Goal: Information Seeking & Learning: Learn about a topic

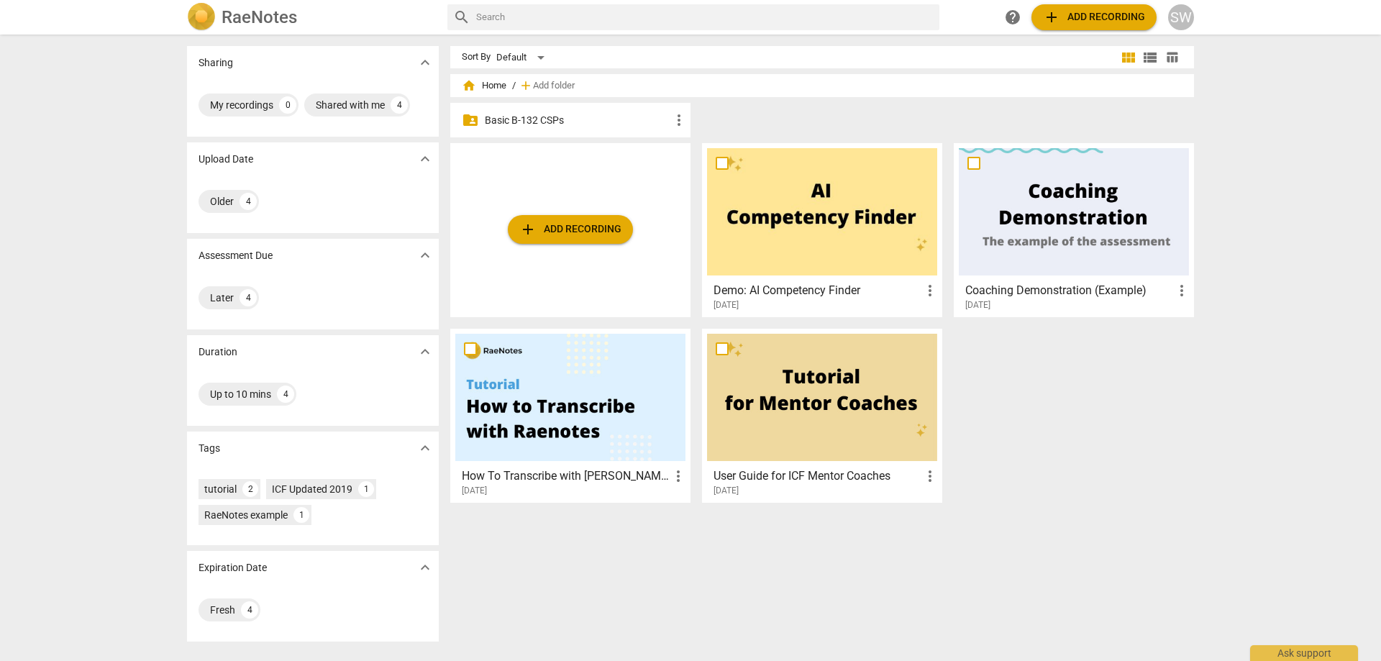
click at [531, 121] on p "Basic B-132 CSPs" at bounding box center [578, 120] width 186 height 15
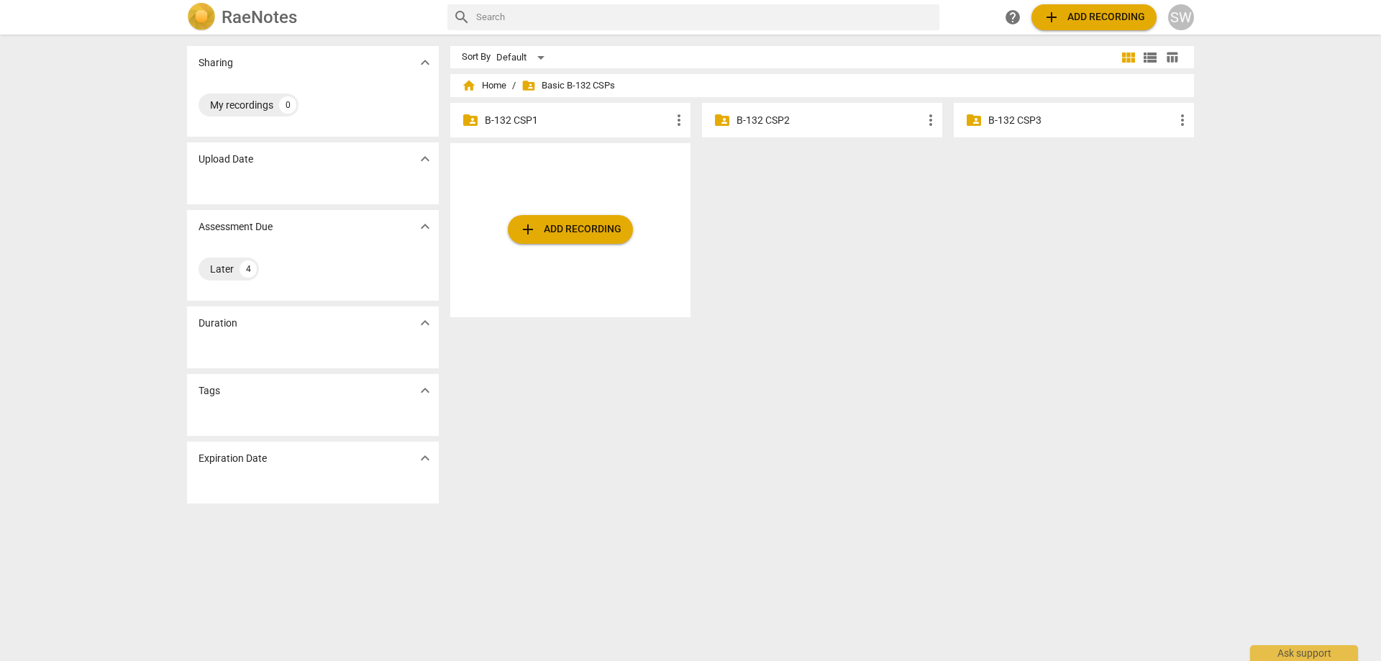
click at [531, 121] on p "B-132 CSP1" at bounding box center [578, 120] width 186 height 15
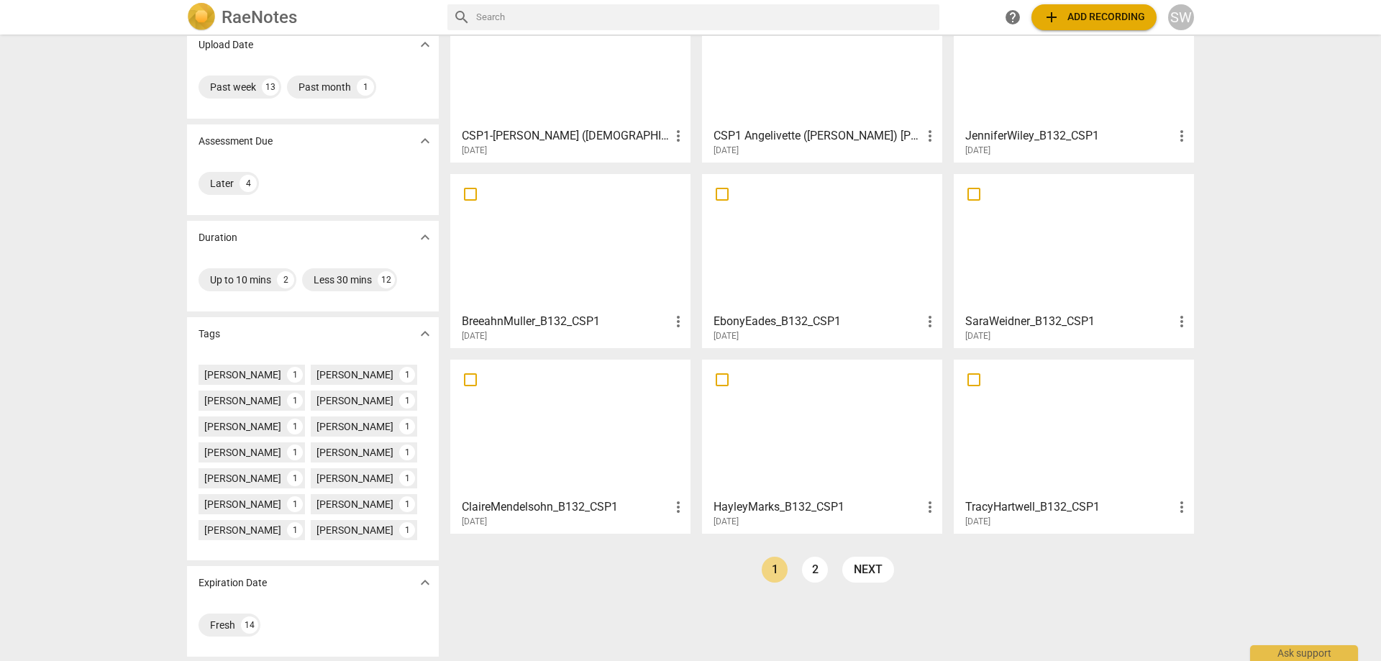
scroll to position [116, 0]
click at [813, 559] on link "2" at bounding box center [815, 568] width 26 height 26
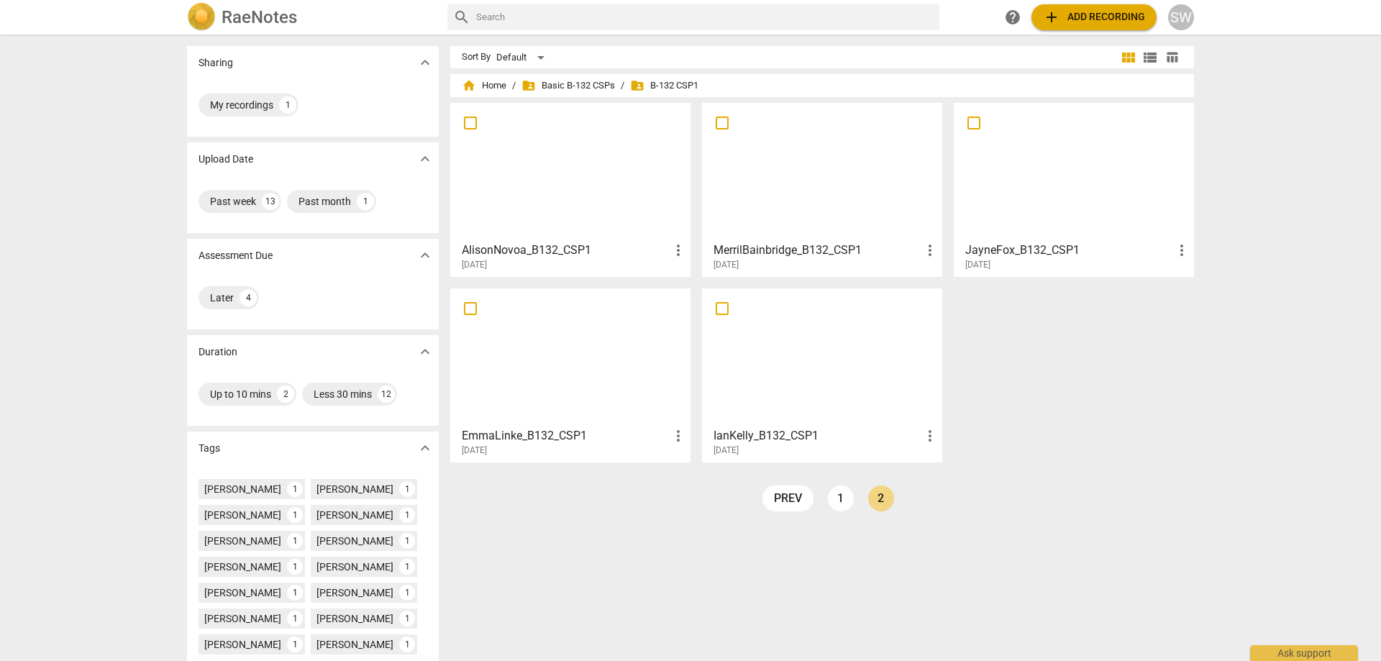
click at [524, 249] on h3 "AlisonNovoa_B132_CSP1" at bounding box center [566, 250] width 208 height 17
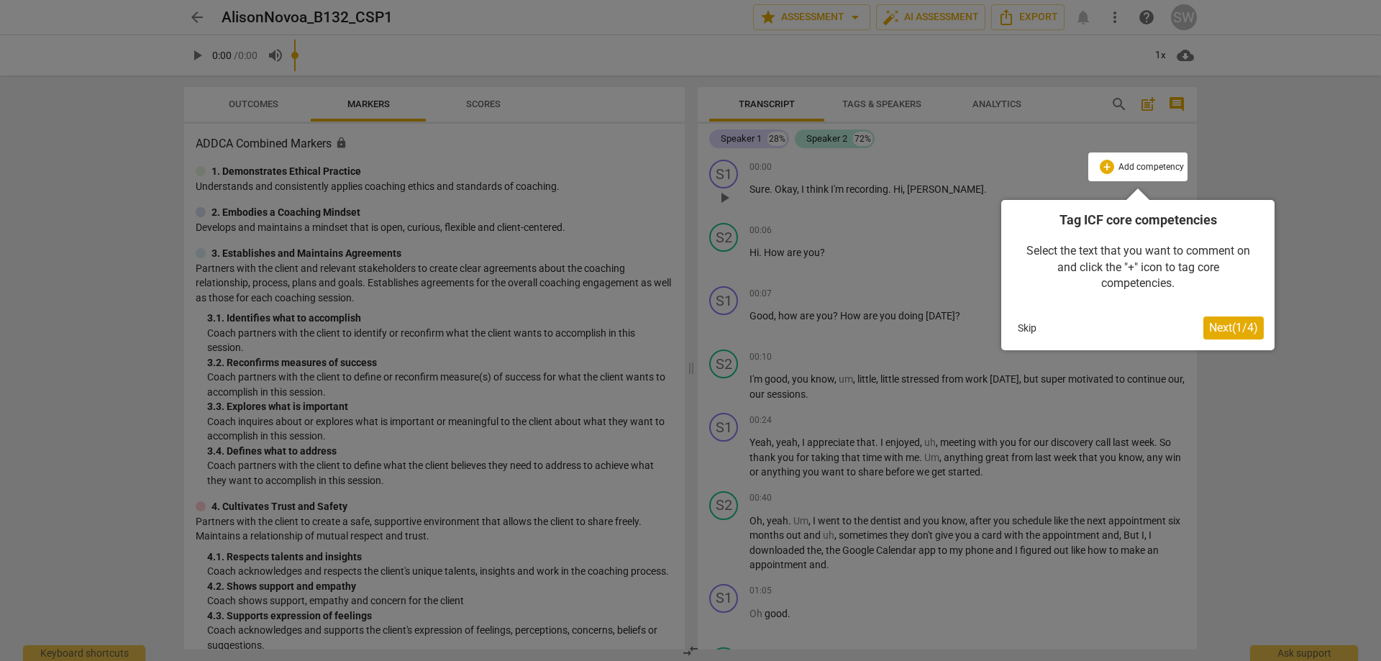
click at [1020, 323] on button "Skip" at bounding box center [1027, 328] width 30 height 22
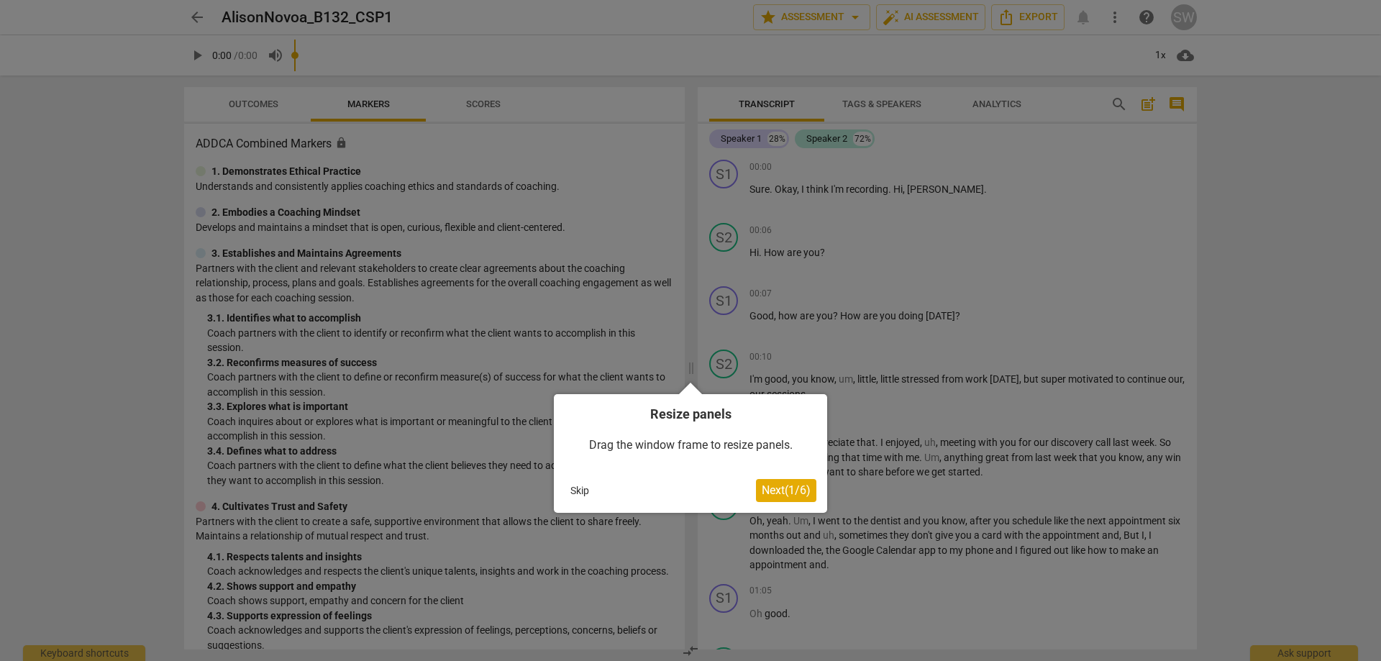
click at [578, 480] on button "Skip" at bounding box center [579, 491] width 30 height 22
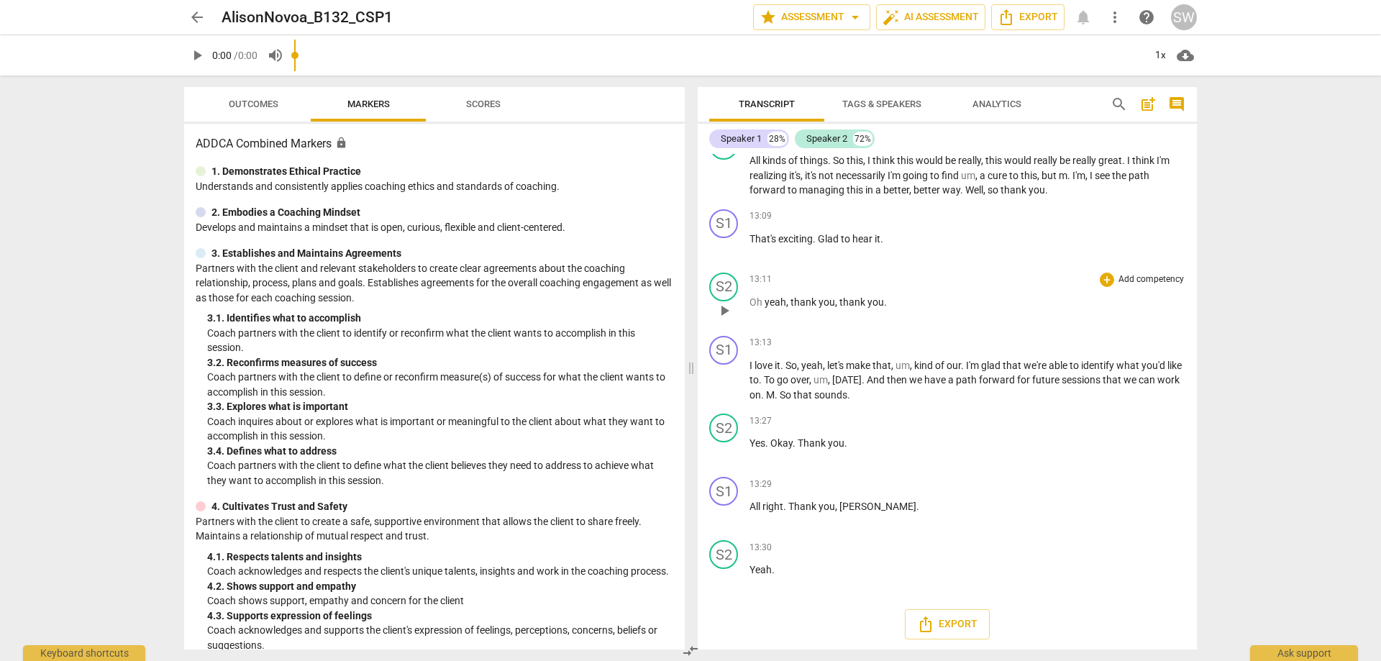
scroll to position [5180, 0]
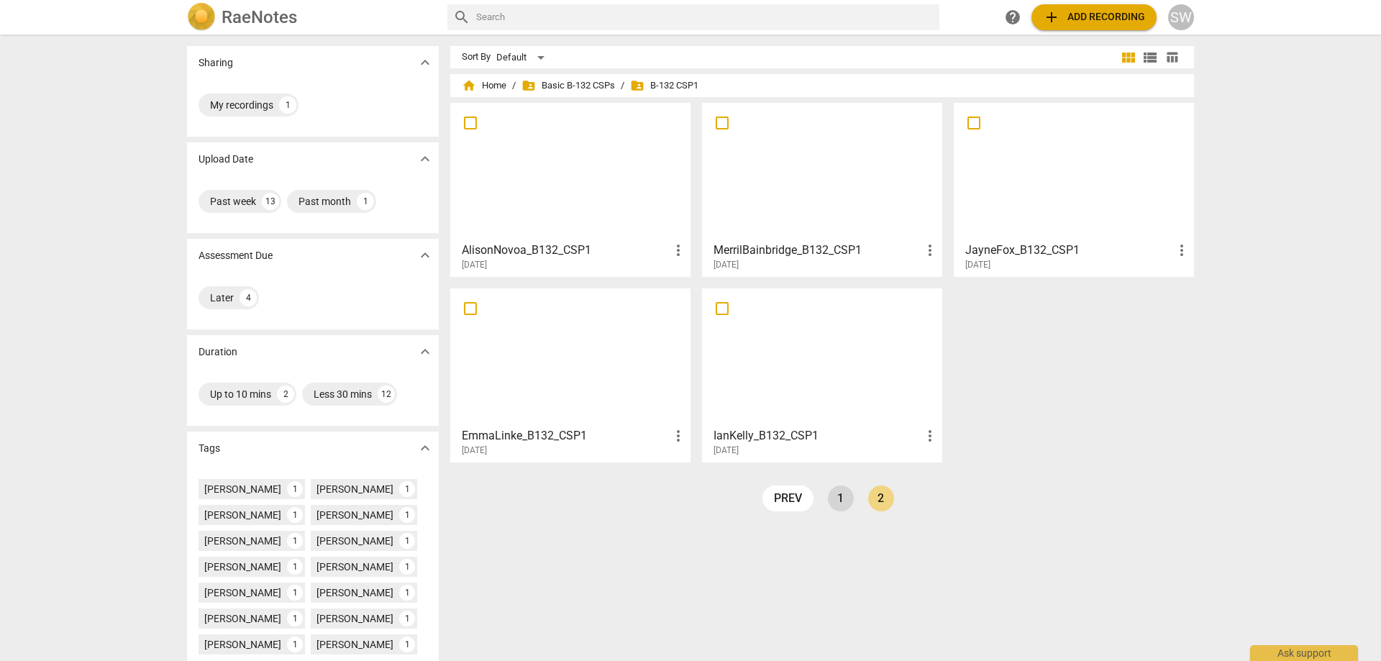
click at [834, 507] on link "1" at bounding box center [841, 498] width 26 height 26
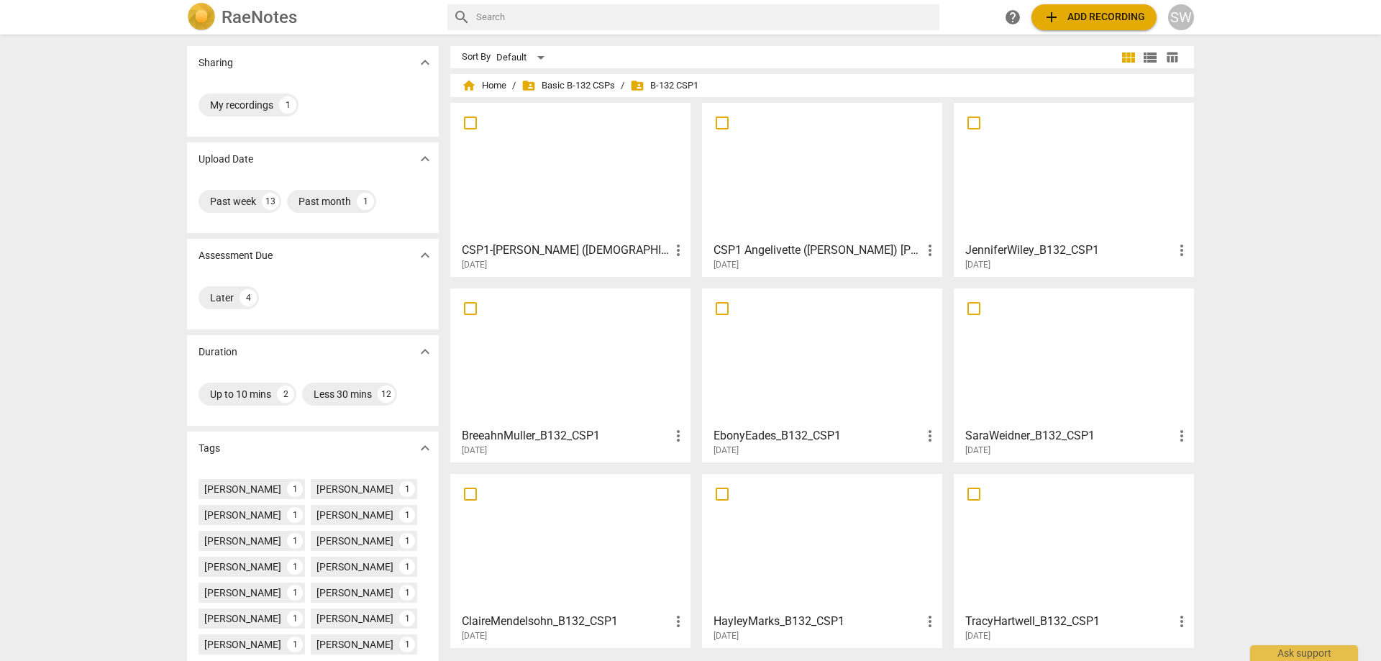
scroll to position [116, 0]
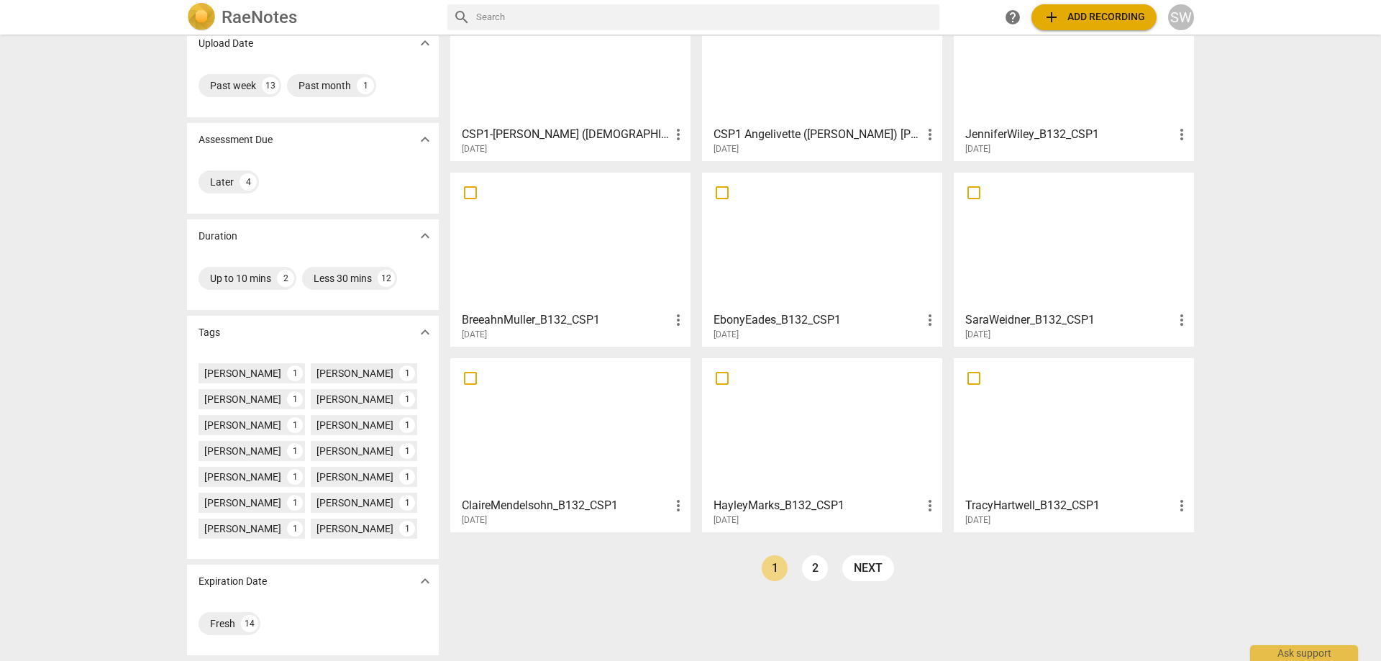
click at [781, 449] on div at bounding box center [822, 426] width 230 height 127
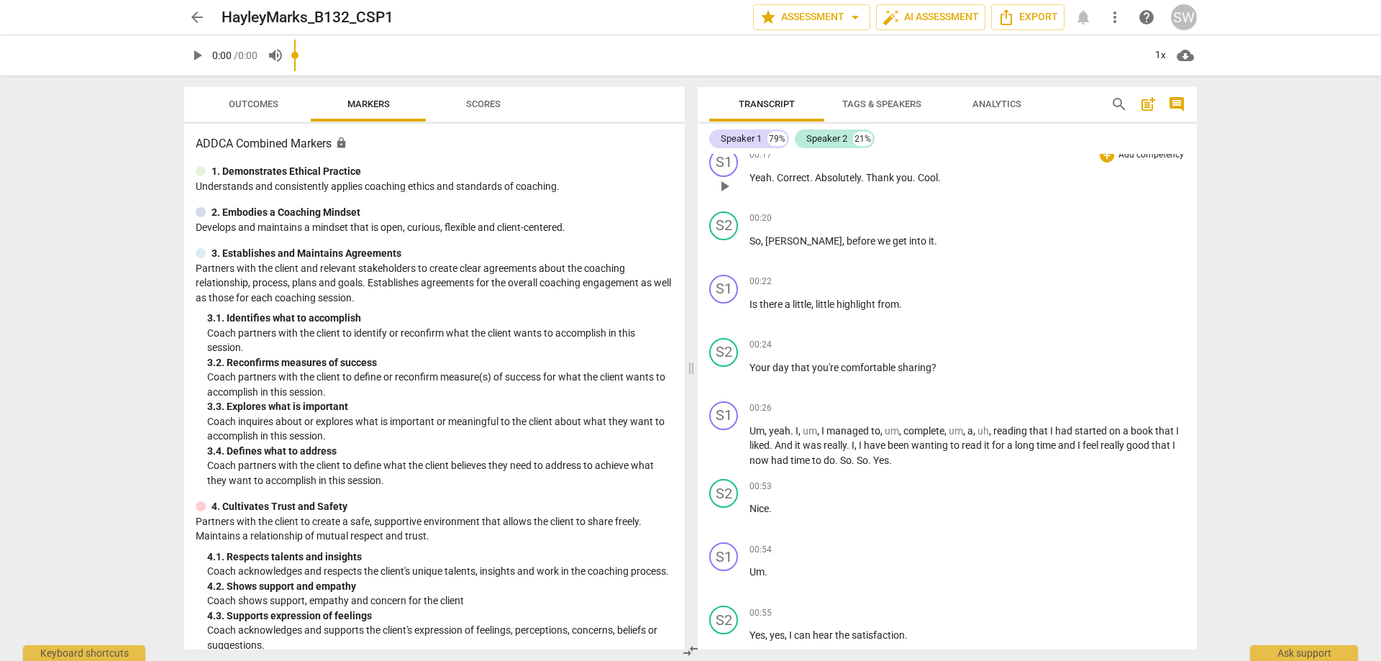
scroll to position [288, 0]
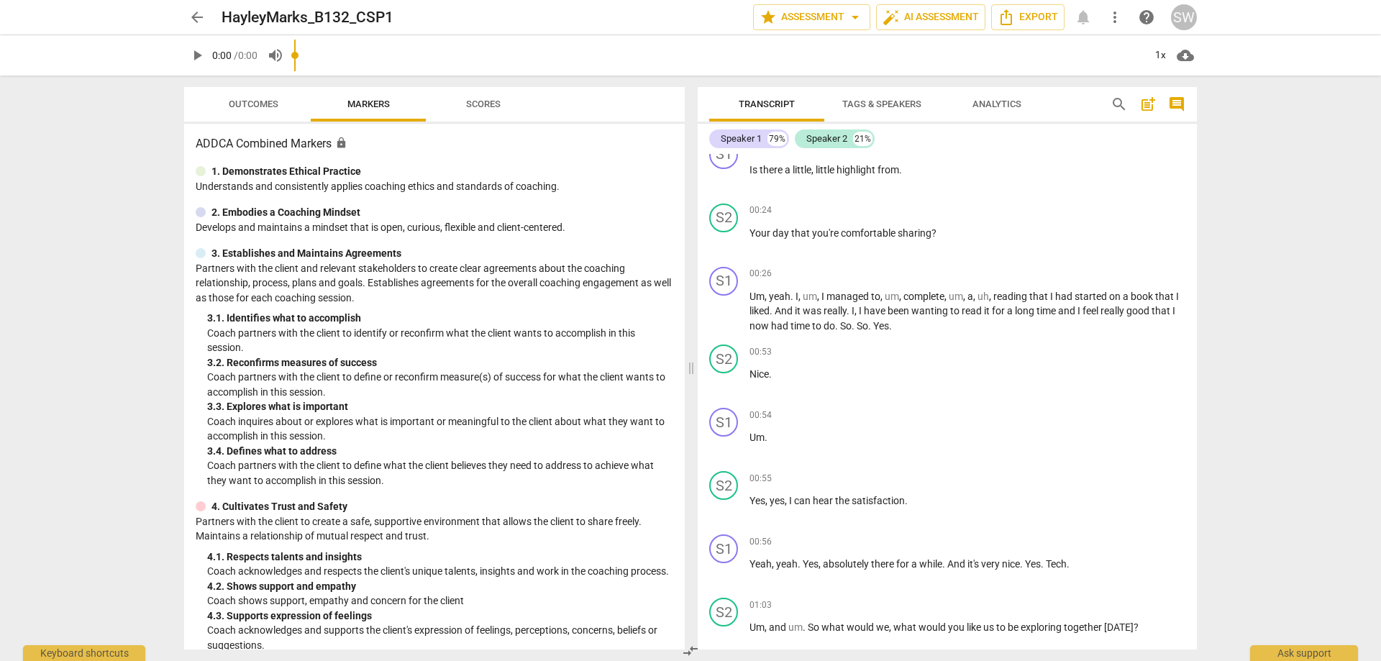
click at [204, 12] on span "arrow_back" at bounding box center [196, 17] width 17 height 17
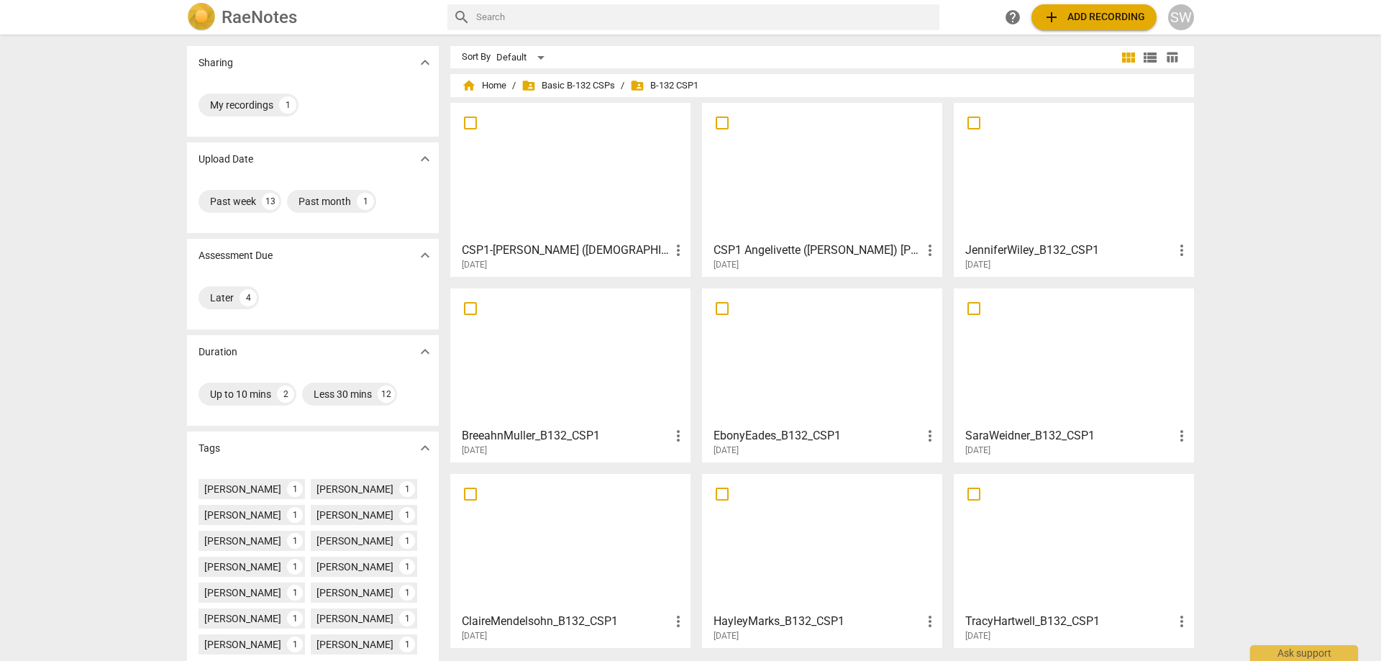
click at [1022, 428] on h3 "SaraWeidner_B132_CSP1" at bounding box center [1069, 435] width 208 height 17
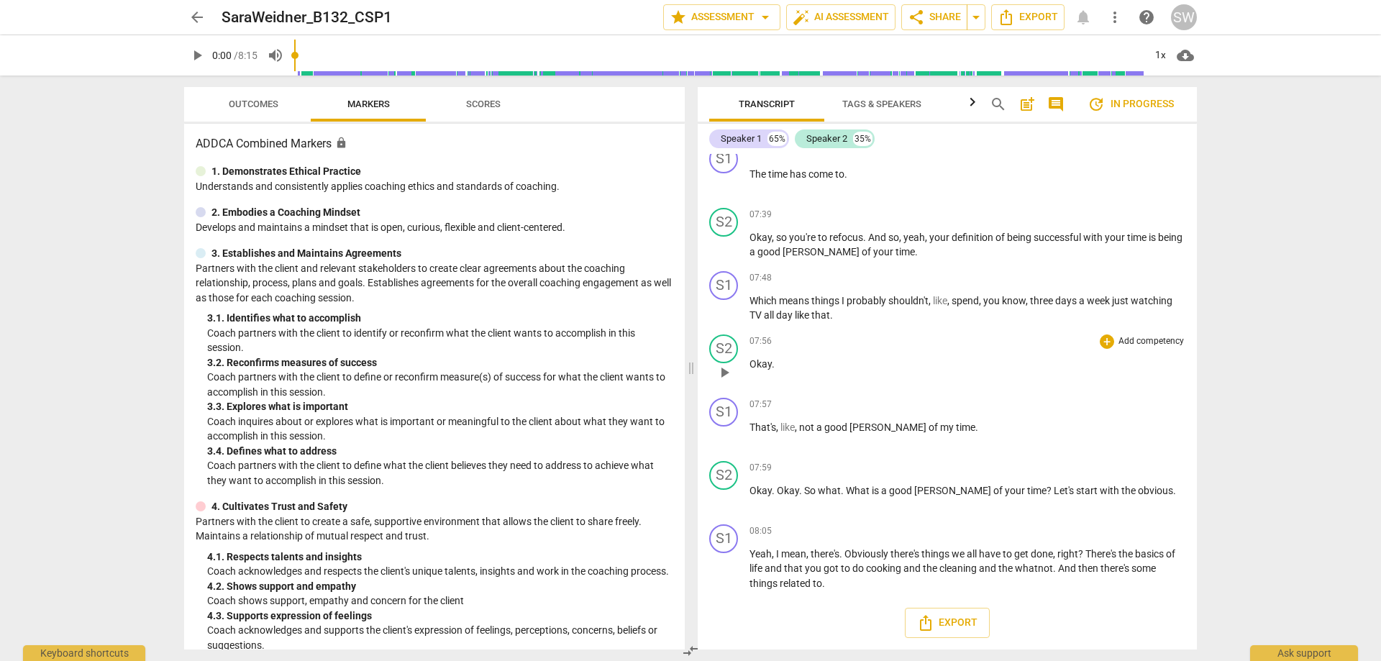
scroll to position [5328, 0]
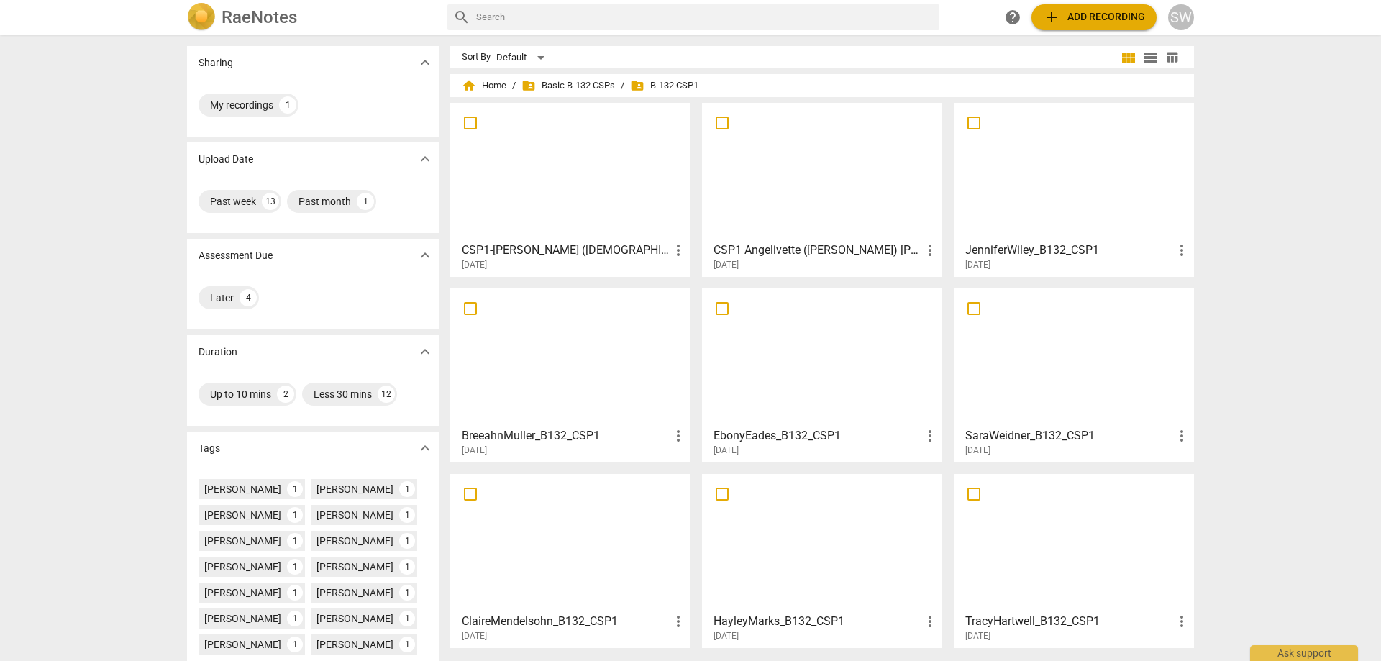
scroll to position [116, 0]
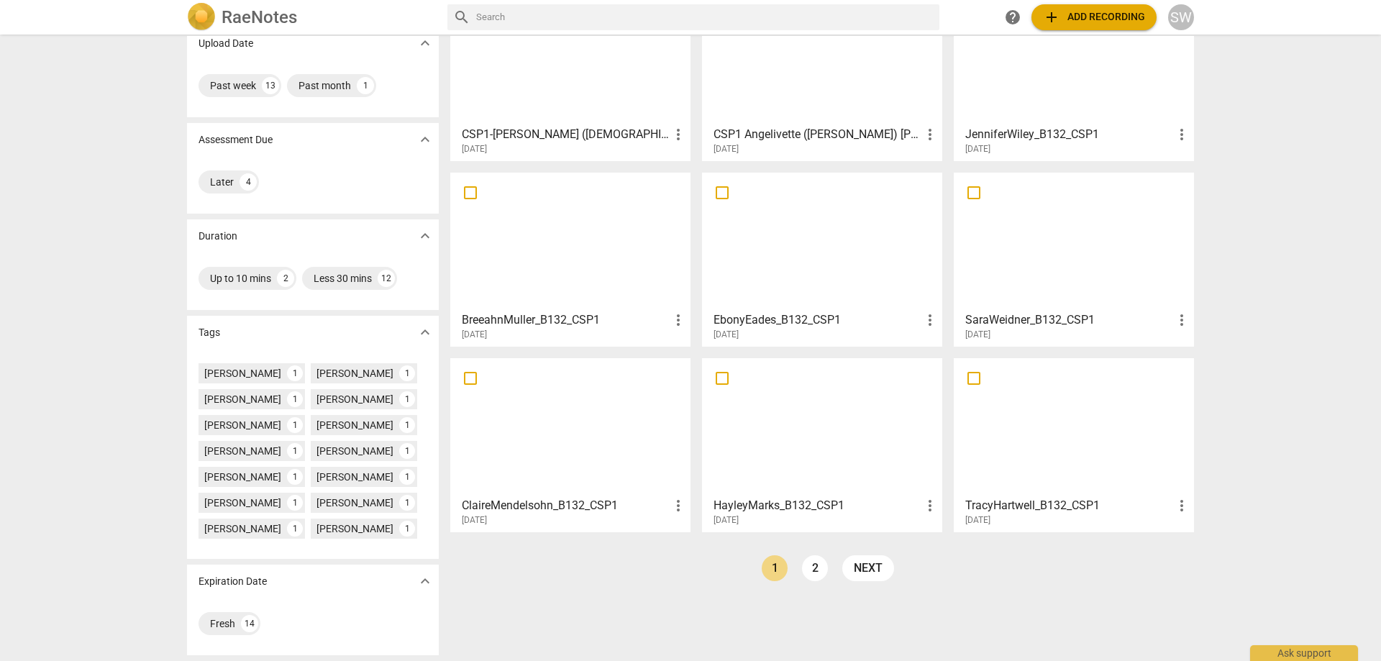
click at [974, 507] on h3 "TracyHartwell_B132_CSP1" at bounding box center [1069, 505] width 208 height 17
